Goal: Task Accomplishment & Management: Manage account settings

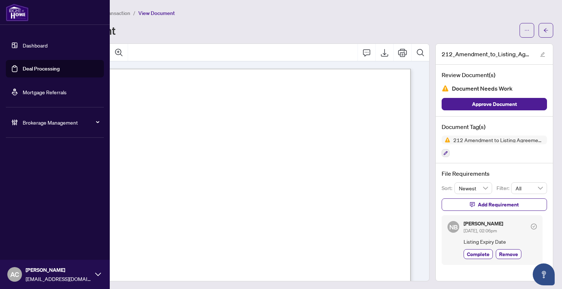
click at [24, 48] on link "Dashboard" at bounding box center [35, 45] width 25 height 7
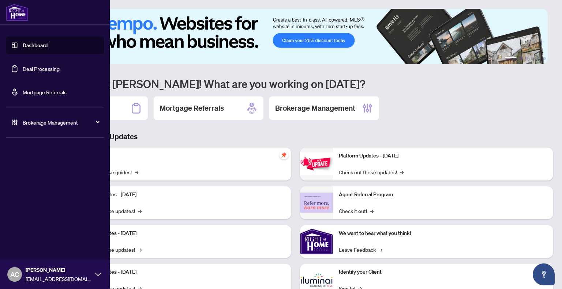
click at [46, 45] on link "Dashboard" at bounding box center [35, 45] width 25 height 7
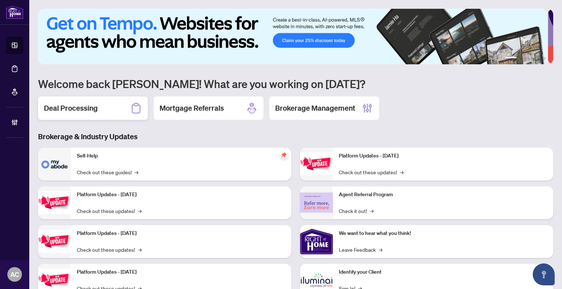
click at [75, 108] on h2 "Deal Processing" at bounding box center [71, 108] width 54 height 10
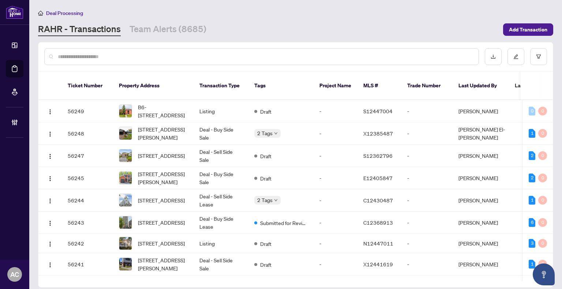
click at [121, 56] on input "text" at bounding box center [265, 57] width 415 height 8
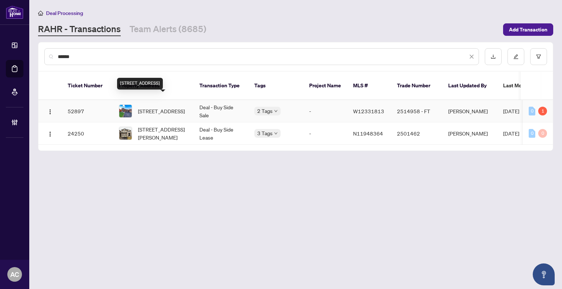
type input "******"
click at [172, 107] on span "[STREET_ADDRESS]" at bounding box center [161, 111] width 47 height 8
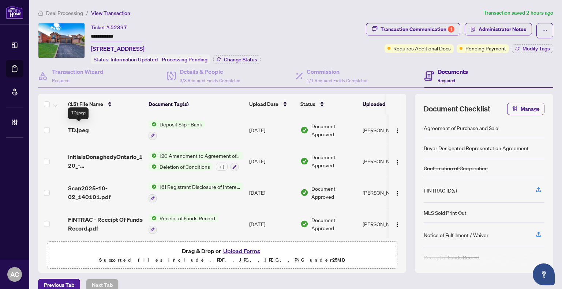
click at [71, 130] on span "TD.jpeg" at bounding box center [78, 130] width 21 height 9
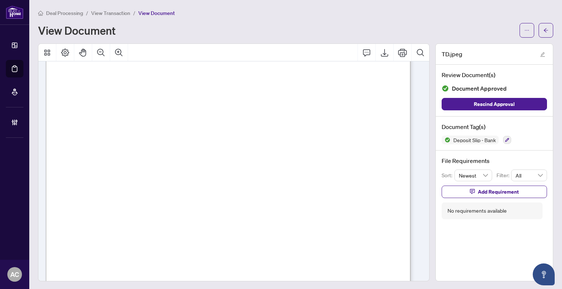
scroll to position [37, 0]
drag, startPoint x: 113, startPoint y: 14, endPoint x: 132, endPoint y: 9, distance: 19.5
click at [132, 9] on ol "Deal Processing / View Transaction / View Document" at bounding box center [106, 13] width 137 height 8
click at [161, 13] on span "View Document" at bounding box center [156, 13] width 37 height 7
click at [121, 10] on span "View Transaction" at bounding box center [110, 13] width 39 height 7
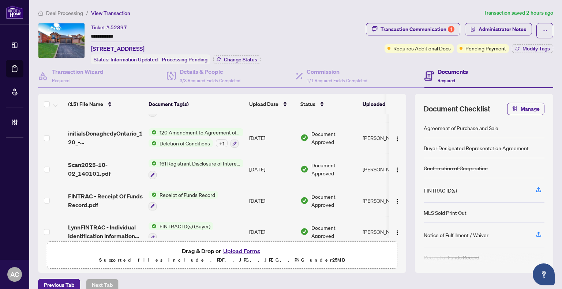
scroll to position [37, 0]
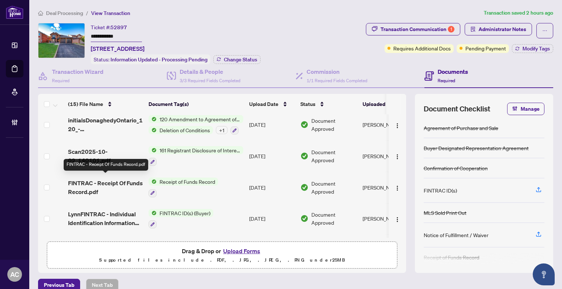
click at [121, 180] on span "FINTRAC - Receipt Of Funds Record.pdf" at bounding box center [105, 188] width 75 height 18
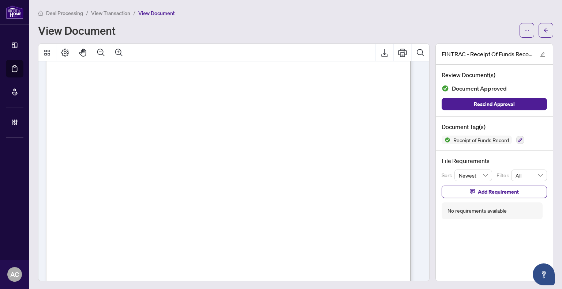
scroll to position [37, 0]
click at [112, 11] on span "View Transaction" at bounding box center [110, 13] width 39 height 7
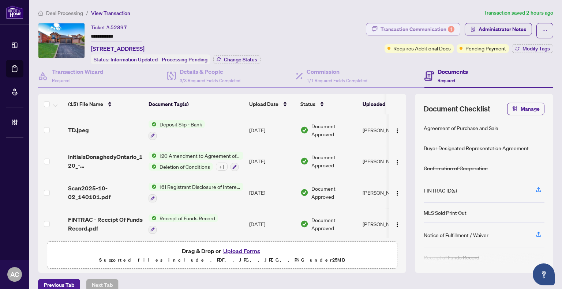
click at [406, 29] on div "Transaction Communication 1" at bounding box center [418, 29] width 74 height 12
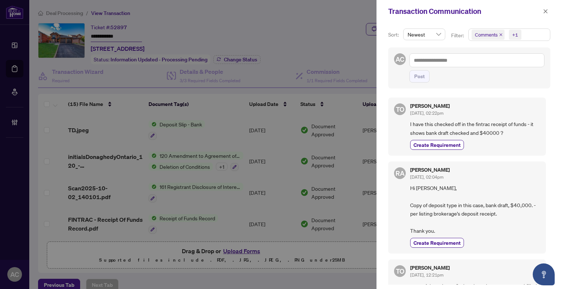
scroll to position [476, 0]
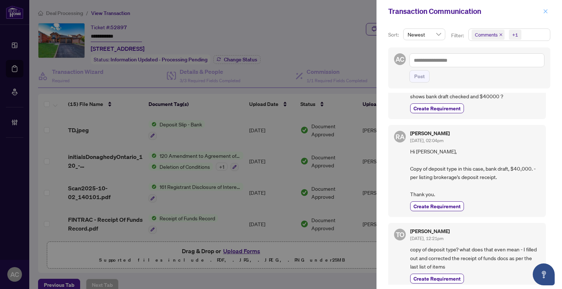
click at [547, 9] on icon "close" at bounding box center [545, 11] width 5 height 5
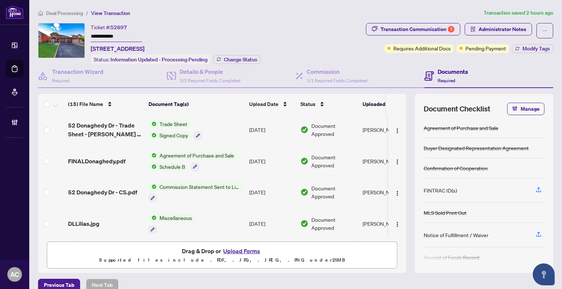
scroll to position [256, 0]
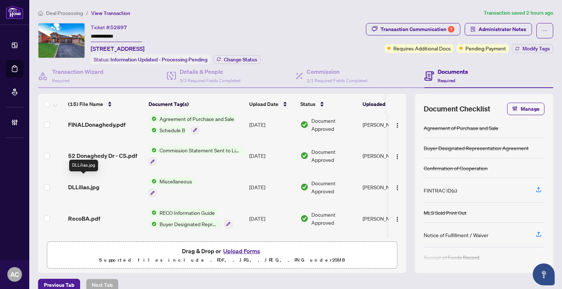
click at [78, 183] on span "DLLilias.jpg" at bounding box center [83, 187] width 31 height 9
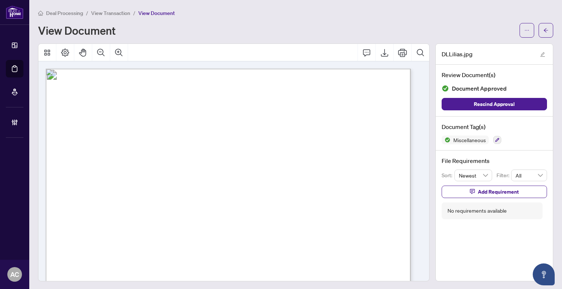
click at [109, 13] on span "View Transaction" at bounding box center [110, 13] width 39 height 7
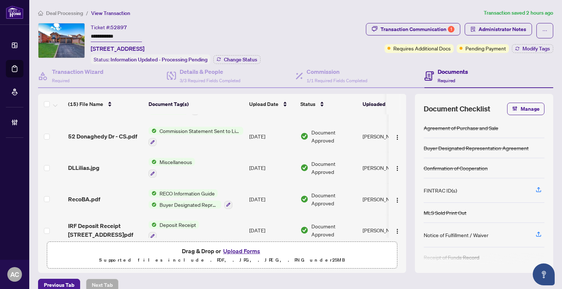
scroll to position [293, 0]
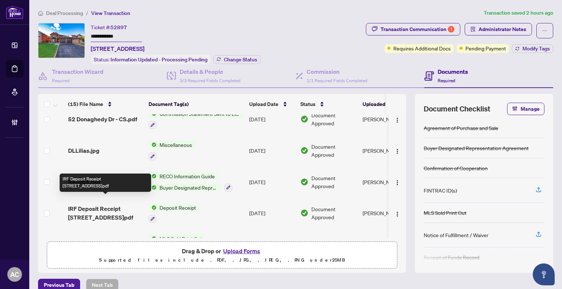
click at [97, 207] on span "IRF Deposit Receipt [STREET_ADDRESS]pdf" at bounding box center [105, 214] width 75 height 18
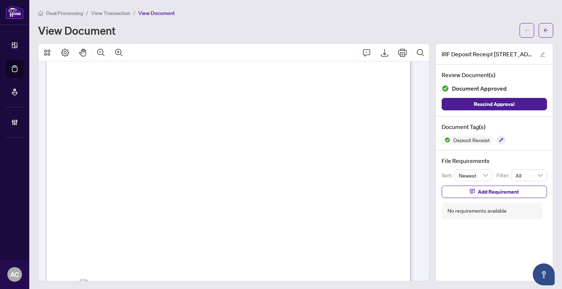
scroll to position [110, 0]
click at [78, 13] on span "Deal Processing" at bounding box center [64, 13] width 37 height 7
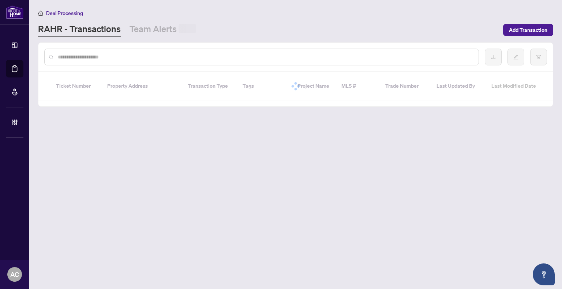
click at [123, 54] on input "text" at bounding box center [265, 57] width 415 height 8
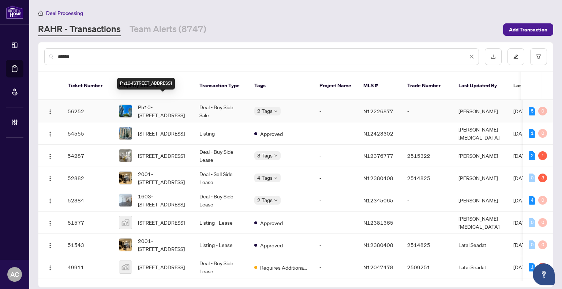
type input "******"
click at [161, 103] on span "Ph10-[STREET_ADDRESS]" at bounding box center [163, 111] width 50 height 16
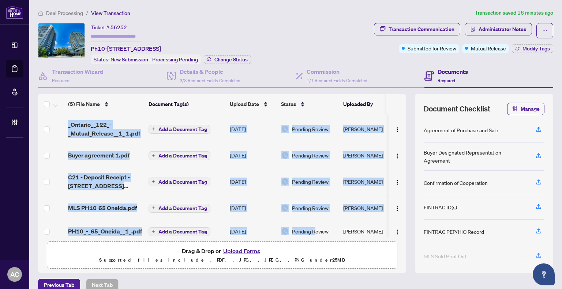
scroll to position [7, 0]
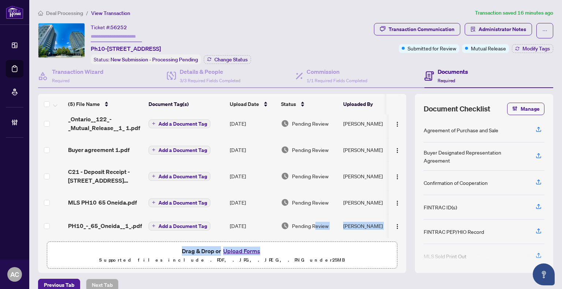
drag, startPoint x: 318, startPoint y: 235, endPoint x: 375, endPoint y: 245, distance: 58.4
click at [375, 245] on div "(5) File Name Document Tag(s) Upload Date Status Uploaded By (5) File Name Docu…" at bounding box center [222, 183] width 368 height 179
click at [266, 122] on td "[DATE]" at bounding box center [252, 123] width 51 height 29
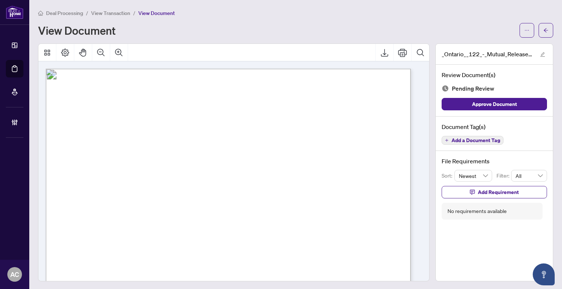
click at [110, 10] on span "View Transaction" at bounding box center [110, 13] width 39 height 7
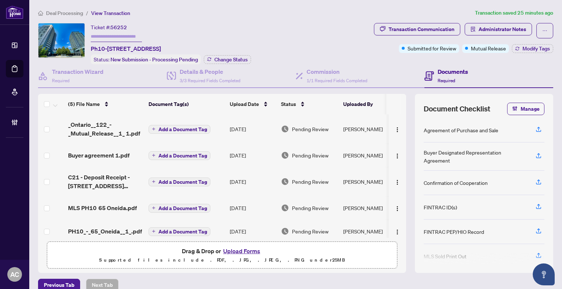
click at [64, 14] on span "Deal Processing" at bounding box center [64, 13] width 37 height 7
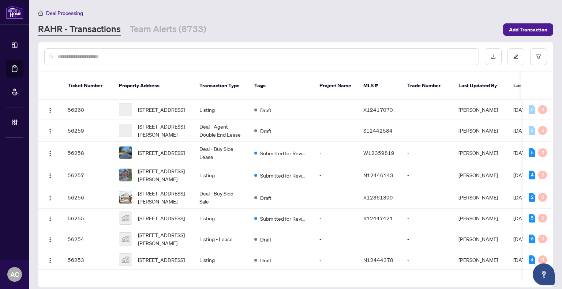
click at [122, 58] on input "text" at bounding box center [265, 57] width 415 height 8
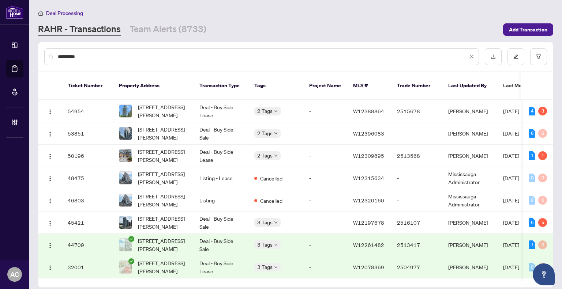
type input "*********"
click at [177, 106] on span "[STREET_ADDRESS][PERSON_NAME]" at bounding box center [163, 111] width 50 height 16
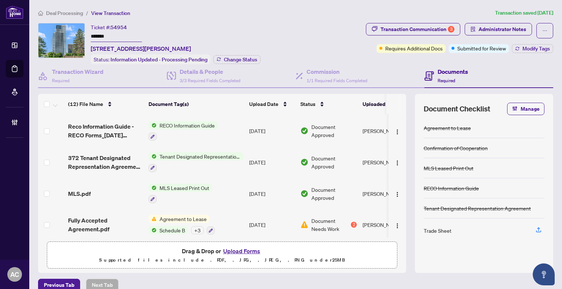
scroll to position [242, 0]
click at [324, 218] on span "Document Needs Work" at bounding box center [330, 224] width 38 height 16
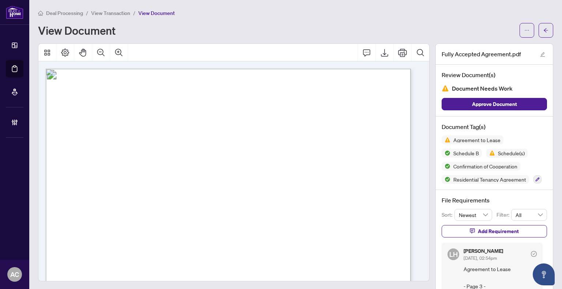
click at [113, 12] on span "View Transaction" at bounding box center [110, 13] width 39 height 7
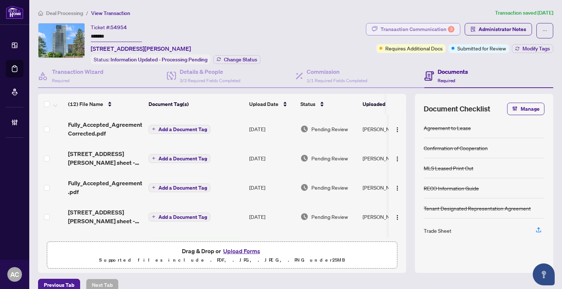
click at [419, 28] on div "Transaction Communication 3" at bounding box center [418, 29] width 74 height 12
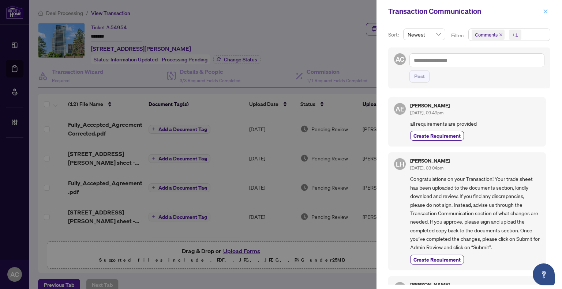
click at [545, 12] on icon "close" at bounding box center [546, 11] width 4 height 4
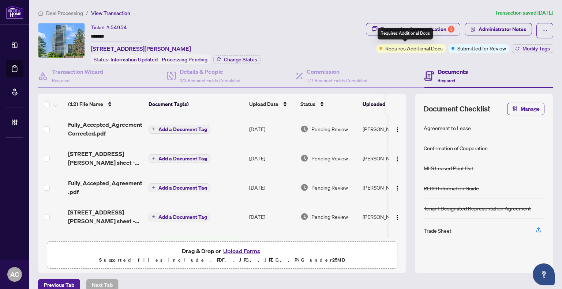
click at [412, 34] on div "Requires Additional Docs" at bounding box center [405, 34] width 55 height 12
click at [418, 32] on div "Transaction Communication 3" at bounding box center [418, 29] width 74 height 12
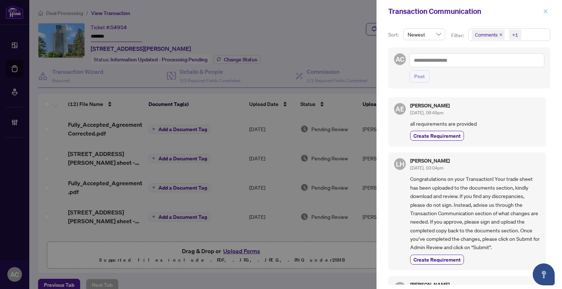
click at [546, 12] on icon "close" at bounding box center [546, 11] width 4 height 4
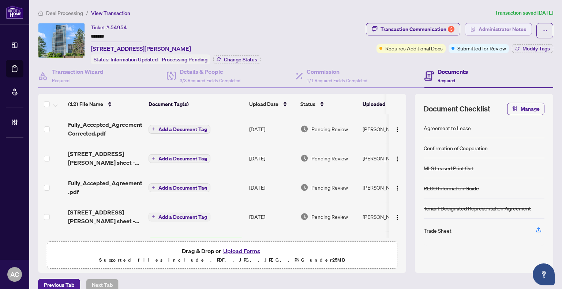
click at [479, 28] on span "Administrator Notes" at bounding box center [503, 29] width 48 height 12
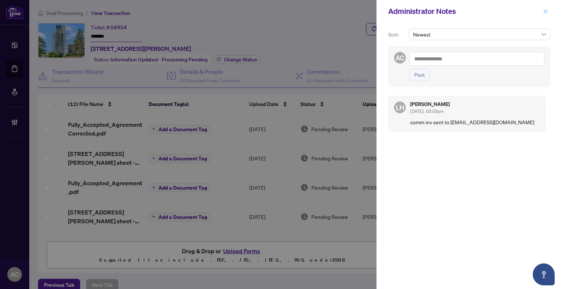
click at [545, 14] on icon "close" at bounding box center [545, 11] width 5 height 5
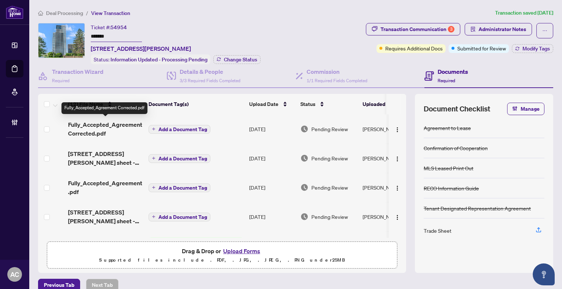
click at [97, 126] on span "Fully_Accepted_Agreement Corrected.pdf" at bounding box center [105, 129] width 75 height 18
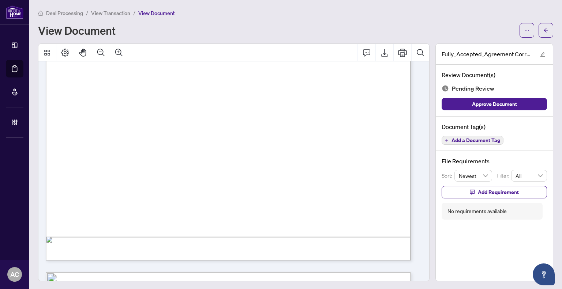
scroll to position [4647, 0]
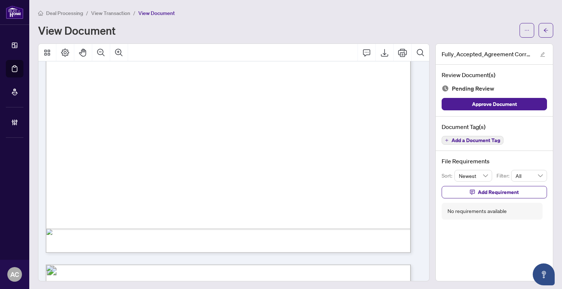
click at [110, 11] on span "View Transaction" at bounding box center [110, 13] width 39 height 7
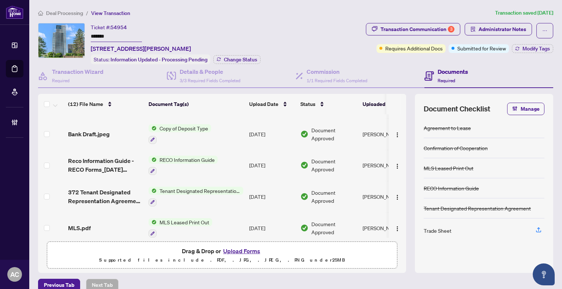
scroll to position [220, 0]
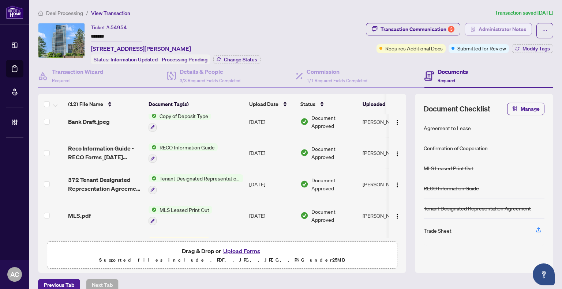
click at [499, 27] on span "Administrator Notes" at bounding box center [503, 29] width 48 height 12
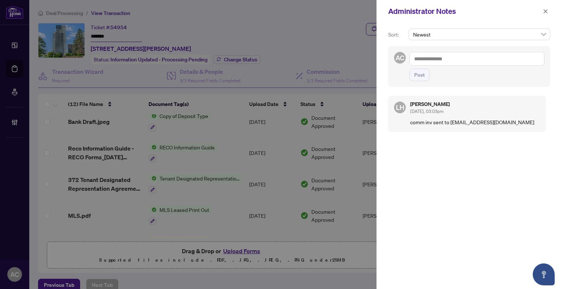
click at [462, 60] on textarea at bounding box center [476, 59] width 135 height 14
type textarea "**********"
click at [549, 10] on button "button" at bounding box center [546, 11] width 10 height 9
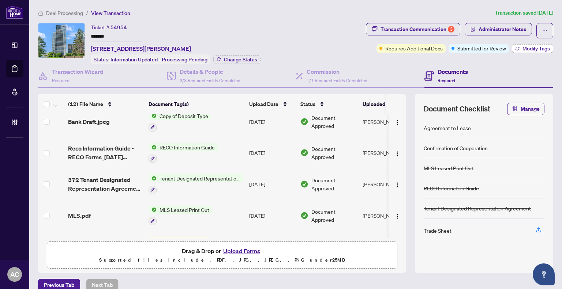
click at [524, 51] on span "Modify Tags" at bounding box center [536, 48] width 27 height 5
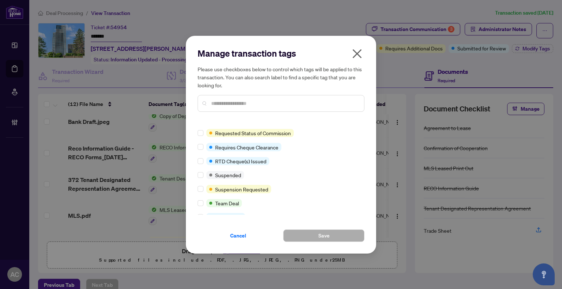
scroll to position [501, 0]
click at [244, 238] on span "Cancel" at bounding box center [238, 236] width 16 height 12
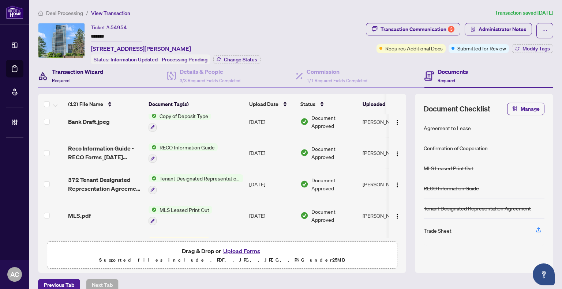
click at [83, 71] on h4 "Transaction Wizard" at bounding box center [78, 71] width 52 height 9
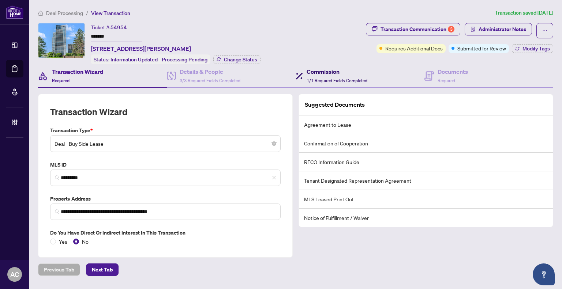
click at [324, 72] on h4 "Commission" at bounding box center [337, 71] width 61 height 9
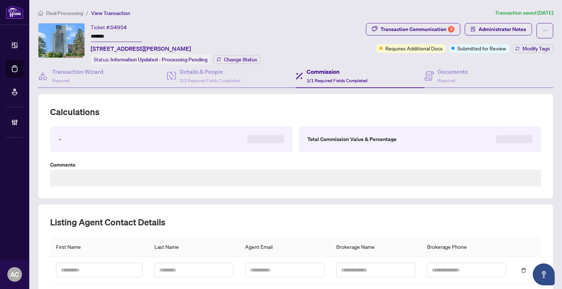
type textarea "**********"
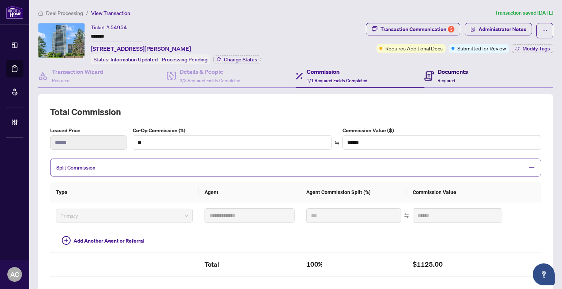
click at [441, 74] on h4 "Documents" at bounding box center [453, 71] width 30 height 9
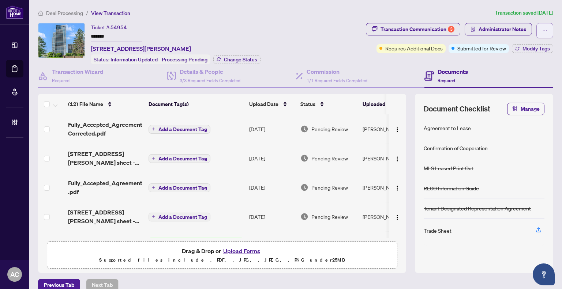
click at [541, 37] on button "button" at bounding box center [544, 30] width 17 height 15
click at [344, 33] on div "Ticket #: 54954 ******* [STREET_ADDRESS][PERSON_NAME] Status: Information Updat…" at bounding box center [200, 43] width 325 height 41
click at [248, 60] on span "Change Status" at bounding box center [240, 59] width 33 height 5
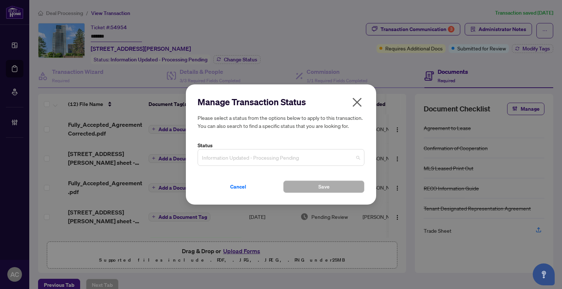
click at [357, 161] on span "Information Updated - Processing Pending" at bounding box center [281, 158] width 158 height 14
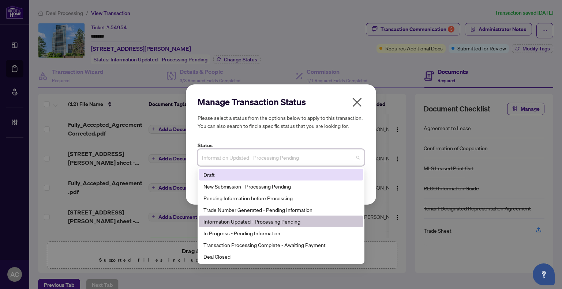
click at [356, 105] on icon "close" at bounding box center [357, 103] width 12 height 12
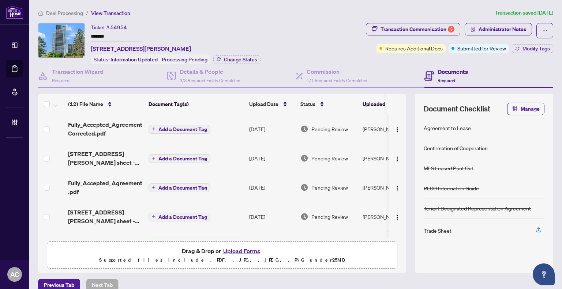
click at [328, 35] on div "Ticket #: 54954 ******* [STREET_ADDRESS][PERSON_NAME] Status: Information Updat…" at bounding box center [200, 43] width 325 height 41
click at [71, 14] on span "Deal Processing" at bounding box center [64, 13] width 37 height 7
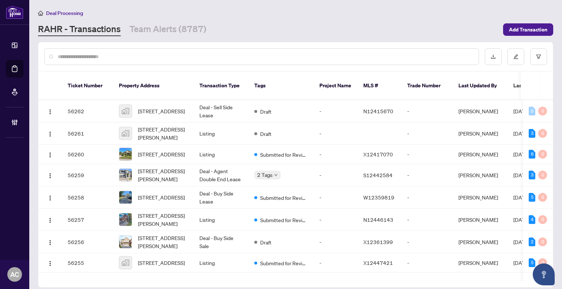
click at [176, 56] on input "text" at bounding box center [265, 57] width 415 height 8
paste input "**********"
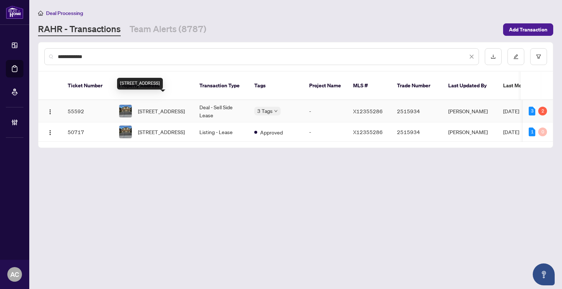
type input "**********"
click at [174, 107] on span "[STREET_ADDRESS]" at bounding box center [161, 111] width 47 height 8
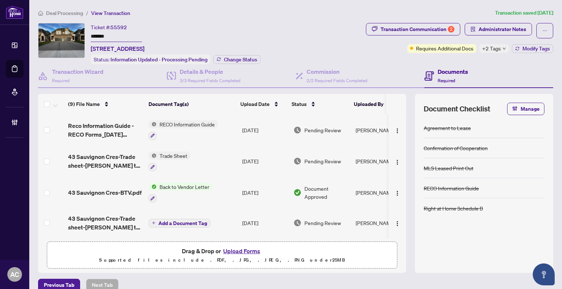
click at [494, 47] on span "+2 Tags" at bounding box center [491, 48] width 19 height 8
click at [295, 20] on div "Deal Processing / View Transaction Transaction saved [DATE] Ticket #: 55592 ***…" at bounding box center [295, 150] width 521 height 283
click at [394, 31] on div "Transaction Communication 2" at bounding box center [418, 29] width 74 height 12
type textarea "**********"
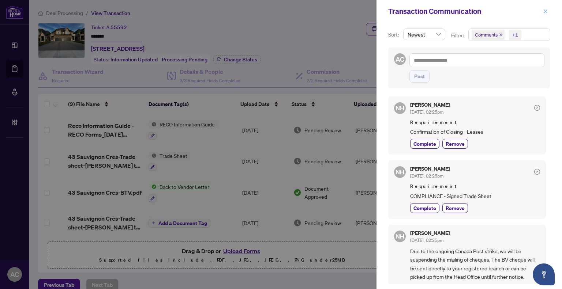
click at [543, 10] on icon "close" at bounding box center [545, 11] width 5 height 5
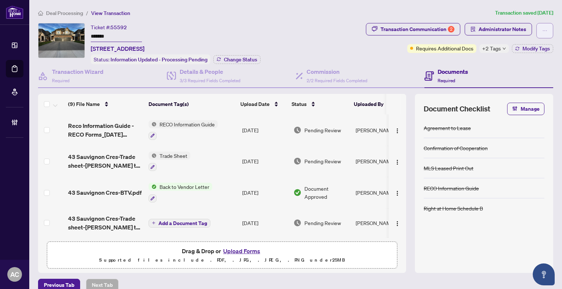
click at [536, 32] on button "button" at bounding box center [544, 30] width 17 height 15
click at [344, 32] on div "Ticket #: 55592 ******* [STREET_ADDRESS] Status: Information Updated - Processi…" at bounding box center [200, 43] width 325 height 41
click at [479, 28] on span "Administrator Notes" at bounding box center [503, 29] width 48 height 12
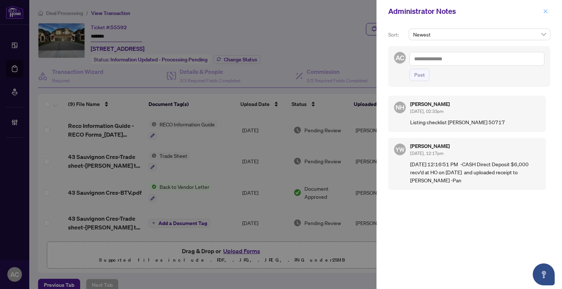
click at [548, 11] on icon "close" at bounding box center [545, 11] width 5 height 5
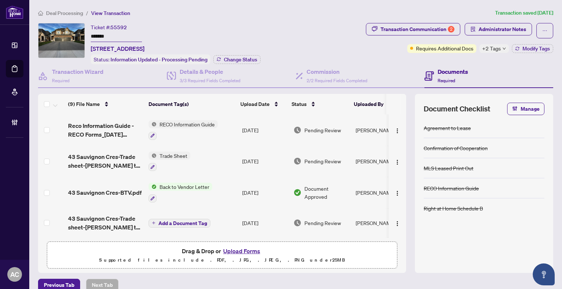
click at [498, 45] on div "+2 Tags" at bounding box center [494, 48] width 30 height 9
click at [454, 59] on div "Transaction Communication 2 Administrator Notes Requires Additional Docs +2 Tag…" at bounding box center [459, 43] width 190 height 41
click at [523, 46] on span "Modify Tags" at bounding box center [536, 48] width 27 height 5
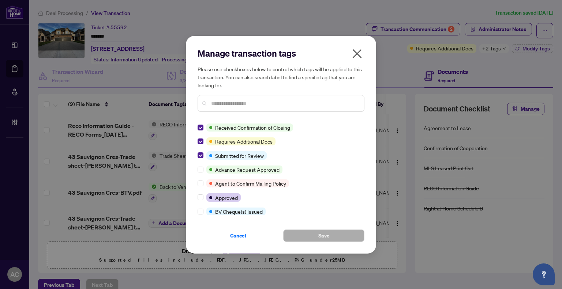
click at [354, 54] on icon "close" at bounding box center [357, 54] width 12 height 12
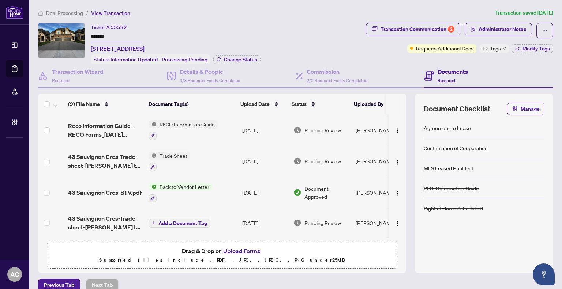
click at [53, 10] on span "Deal Processing" at bounding box center [64, 13] width 37 height 7
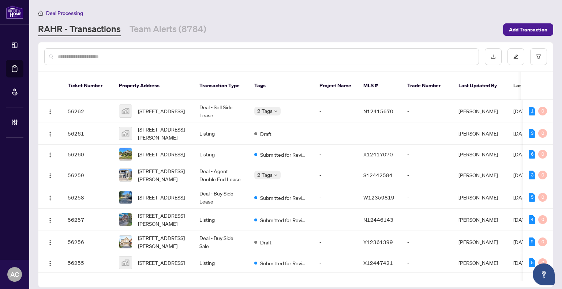
click at [113, 58] on input "text" at bounding box center [265, 57] width 415 height 8
paste input "**********"
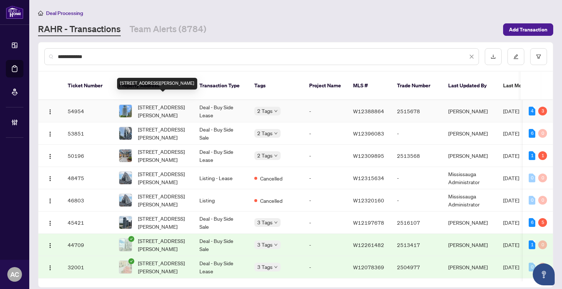
type input "**********"
click at [164, 103] on span "[STREET_ADDRESS][PERSON_NAME]" at bounding box center [163, 111] width 50 height 16
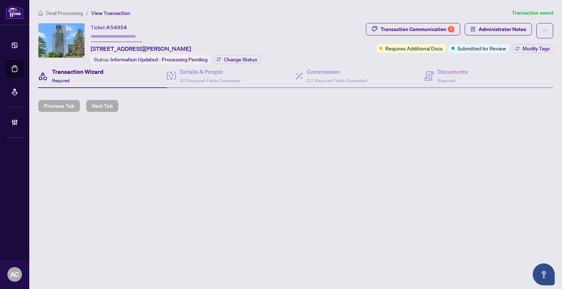
type input "*******"
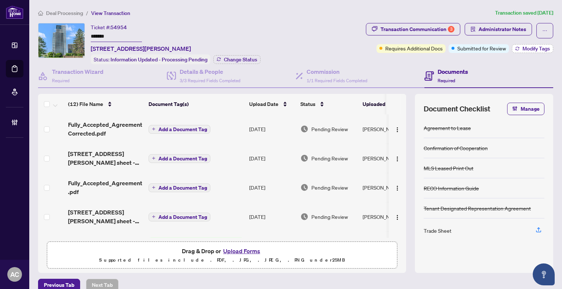
click at [523, 49] on span "Modify Tags" at bounding box center [536, 48] width 27 height 5
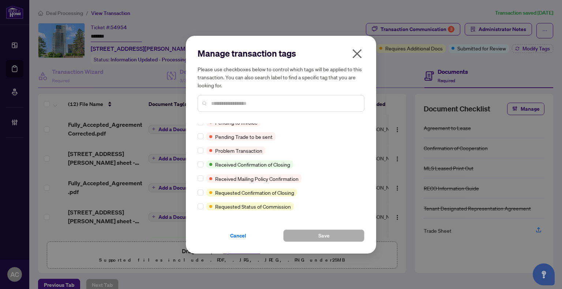
scroll to position [439, 0]
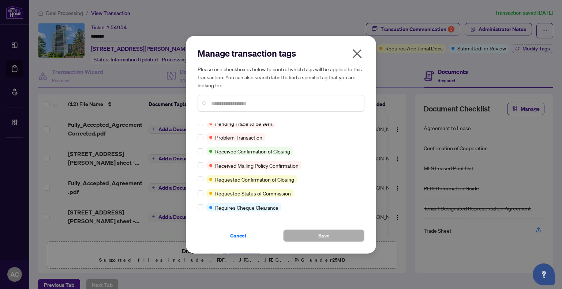
click at [358, 54] on icon "close" at bounding box center [357, 54] width 12 height 12
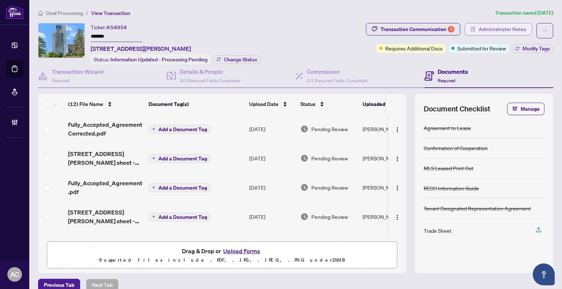
click at [479, 30] on span "Administrator Notes" at bounding box center [503, 29] width 48 height 12
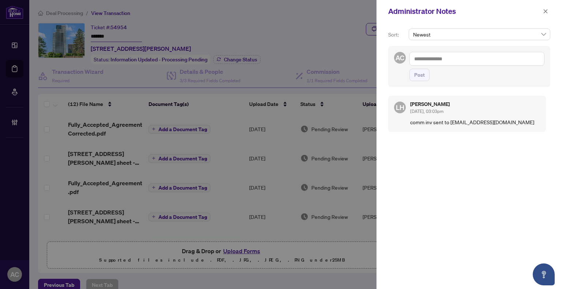
click at [430, 63] on textarea at bounding box center [476, 59] width 135 height 14
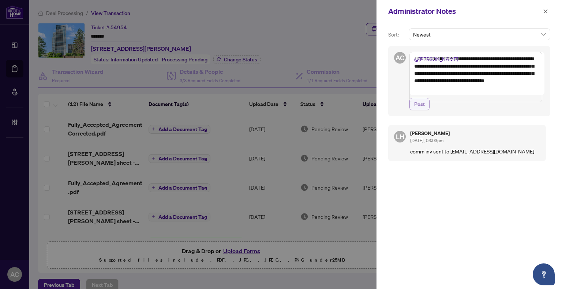
type textarea "**********"
click at [424, 110] on span "Post" at bounding box center [419, 104] width 11 height 12
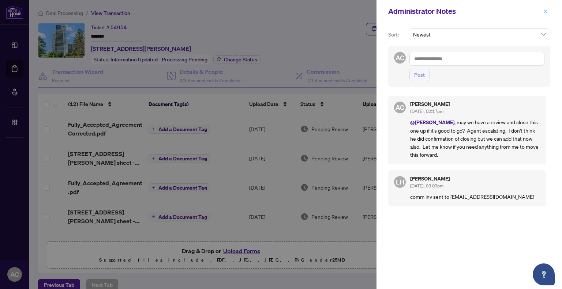
click at [547, 13] on icon "close" at bounding box center [545, 11] width 5 height 5
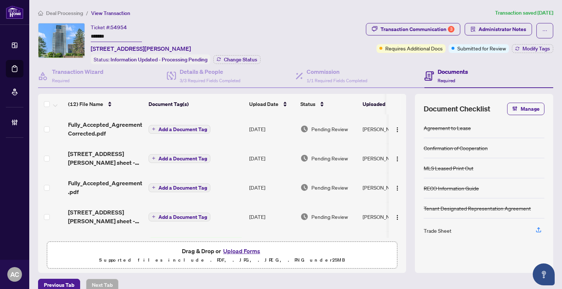
click at [75, 14] on span "Deal Processing" at bounding box center [64, 13] width 37 height 7
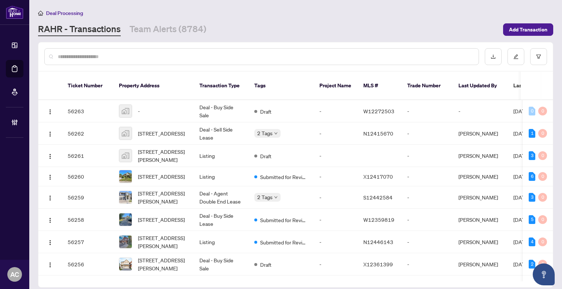
click at [76, 62] on div at bounding box center [261, 56] width 435 height 17
click at [82, 56] on input "text" at bounding box center [265, 57] width 415 height 8
paste input "**********"
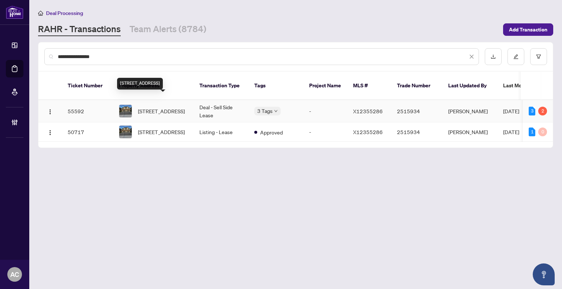
type input "**********"
click at [167, 107] on span "[STREET_ADDRESS]" at bounding box center [161, 111] width 47 height 8
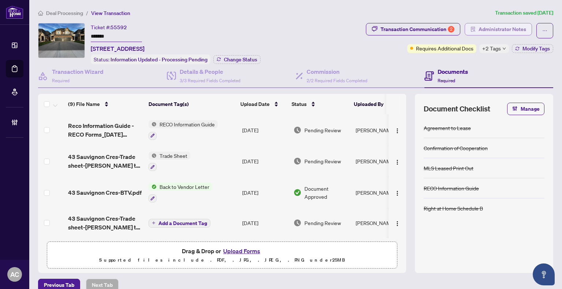
click at [505, 28] on span "Administrator Notes" at bounding box center [503, 29] width 48 height 12
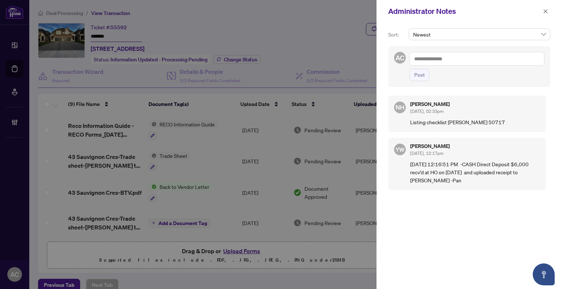
click at [454, 60] on textarea at bounding box center [476, 59] width 135 height 14
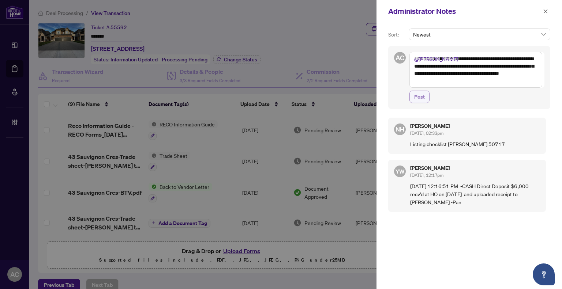
type textarea "**********"
click at [426, 96] on button "Post" at bounding box center [419, 97] width 20 height 12
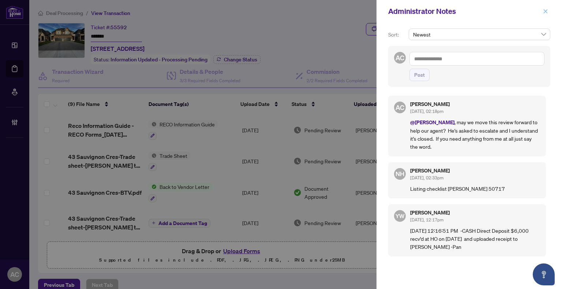
click at [544, 13] on icon "close" at bounding box center [545, 11] width 5 height 5
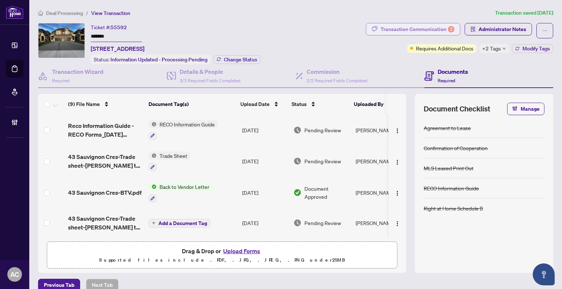
click at [404, 32] on div "Transaction Communication 2" at bounding box center [418, 29] width 74 height 12
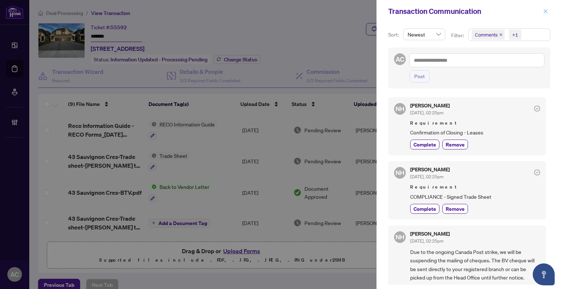
click at [545, 12] on icon "close" at bounding box center [545, 11] width 5 height 5
